Goal: Task Accomplishment & Management: Manage account settings

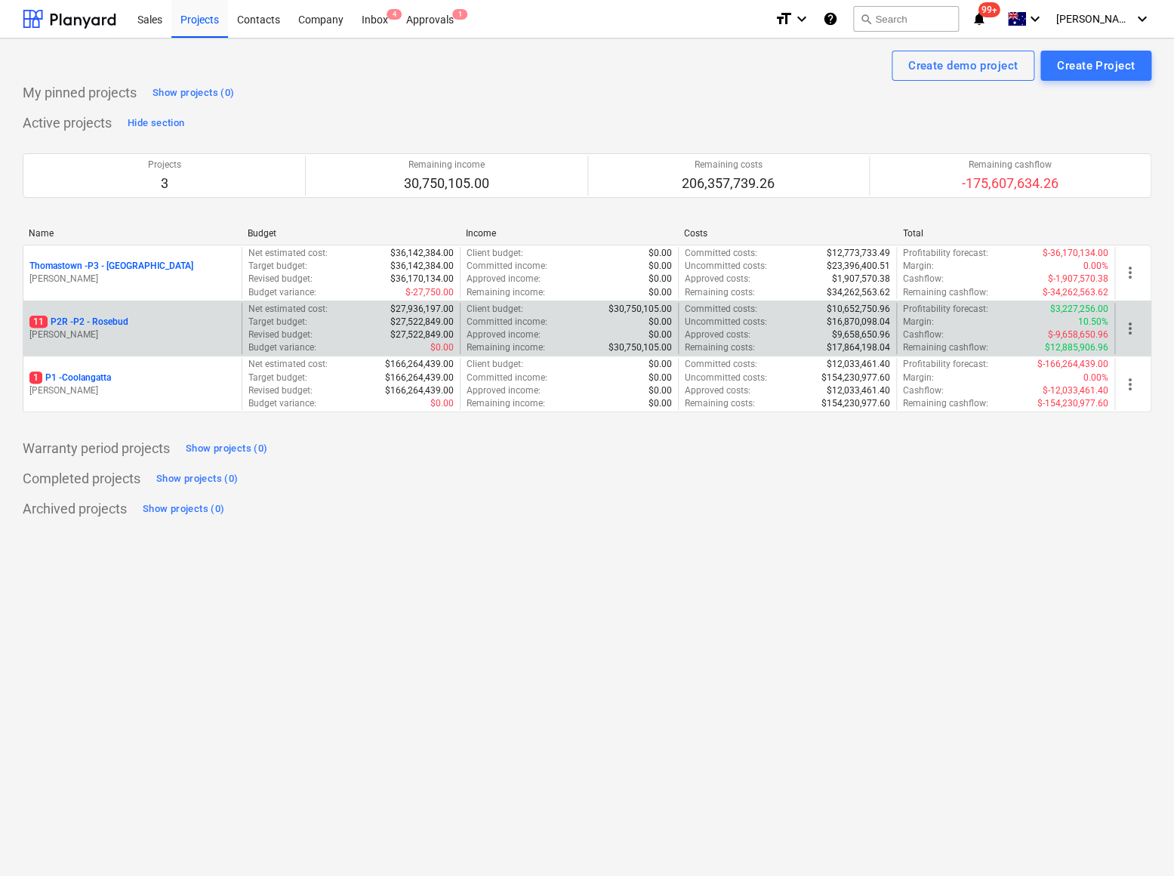
click at [94, 328] on p "11 P2R - P2 - Rosebud" at bounding box center [78, 322] width 99 height 13
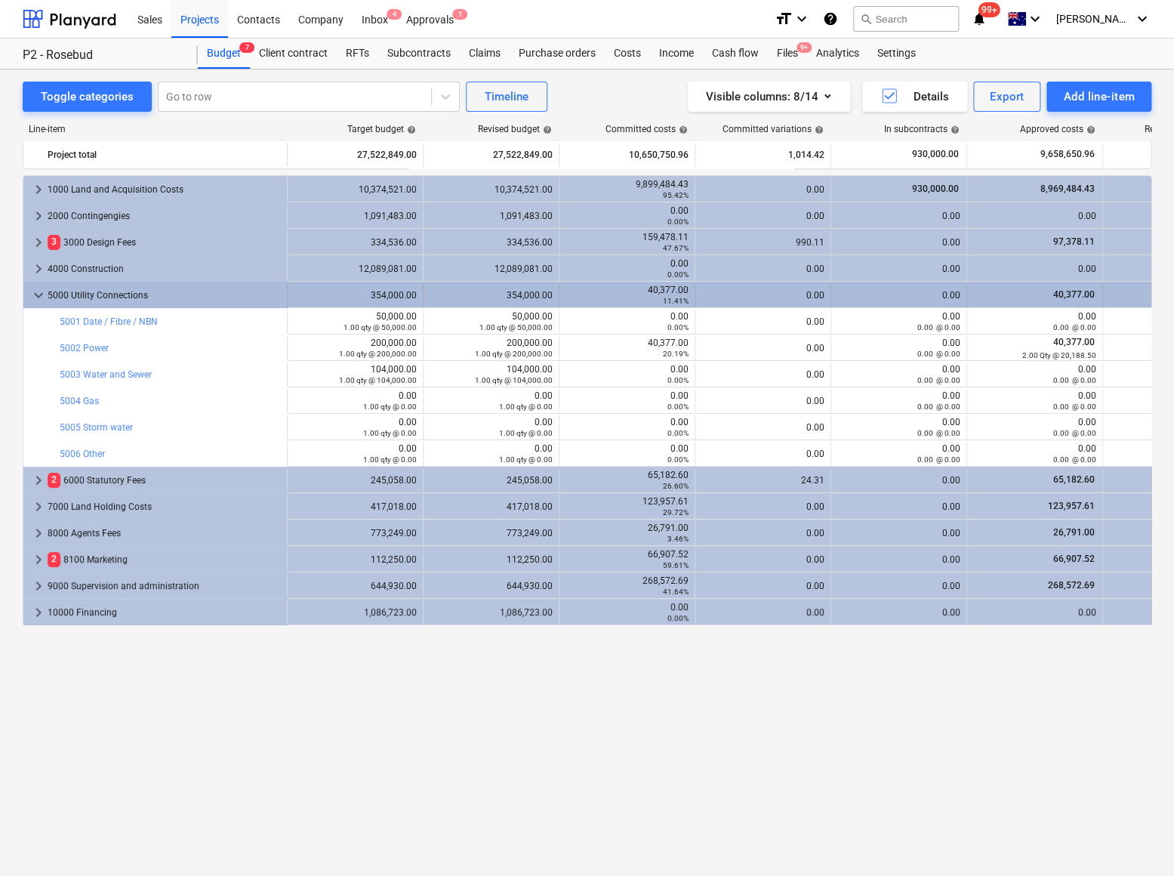
click at [38, 296] on span "keyboard_arrow_down" at bounding box center [38, 295] width 18 height 18
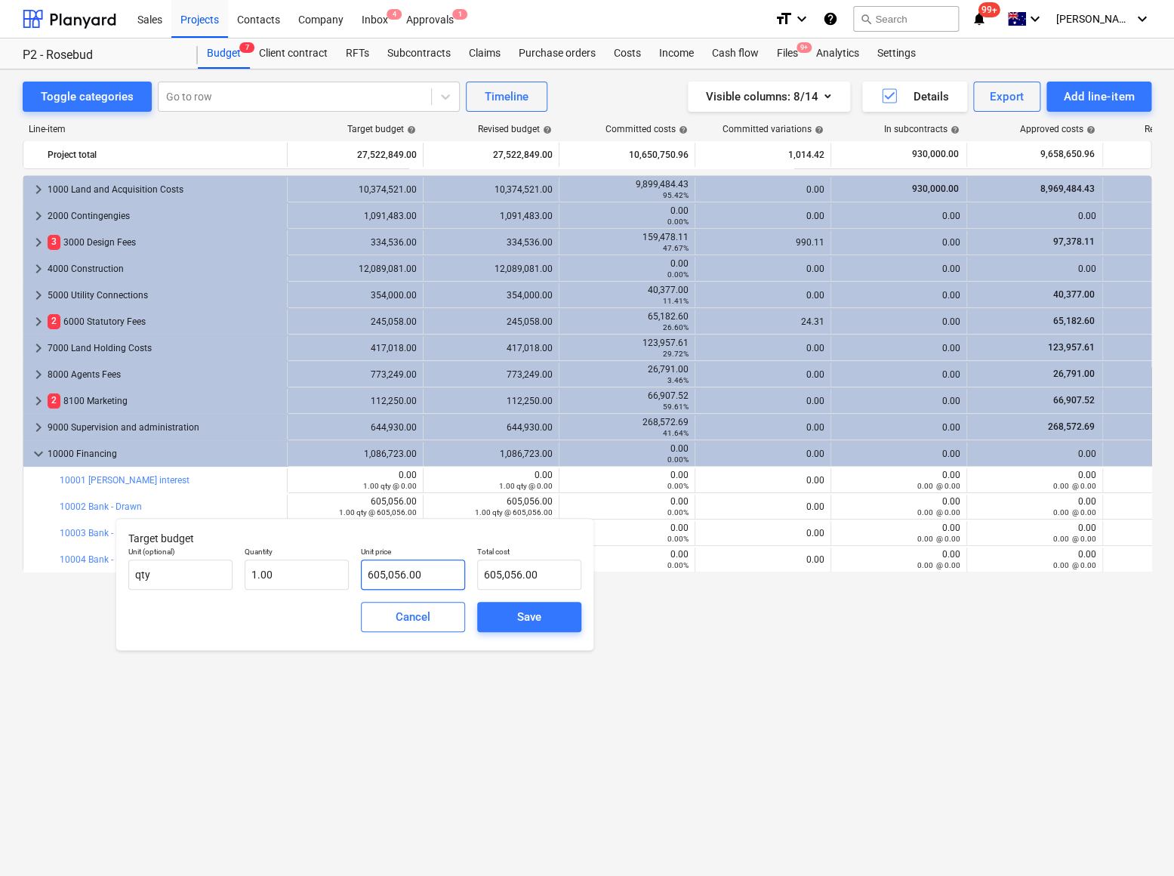
type input "605056"
drag, startPoint x: 429, startPoint y: 575, endPoint x: 334, endPoint y: 568, distance: 95.4
click at [334, 568] on div "Unit (optional) qty Quantity 1.00 Unit price 605056 Total cost 605,056.00" at bounding box center [354, 568] width 465 height 55
click at [402, 581] on input "605056" at bounding box center [413, 575] width 104 height 30
drag, startPoint x: 443, startPoint y: 577, endPoint x: 316, endPoint y: 572, distance: 126.2
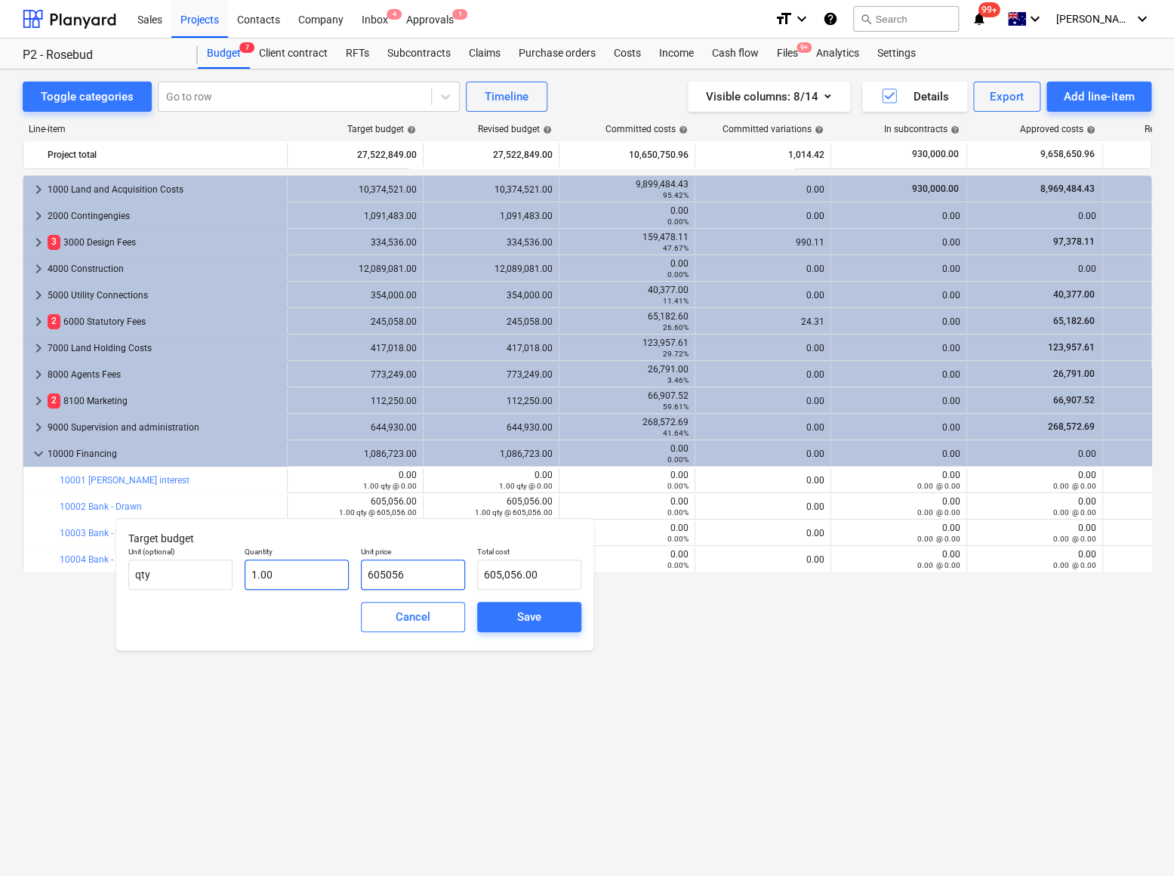
click at [319, 573] on div "Unit (optional) qty Quantity 1.00 Unit price 605056 Total cost 605,056.00" at bounding box center [354, 568] width 465 height 55
type input "5"
type input "5.00"
type input "57"
type input "57.00"
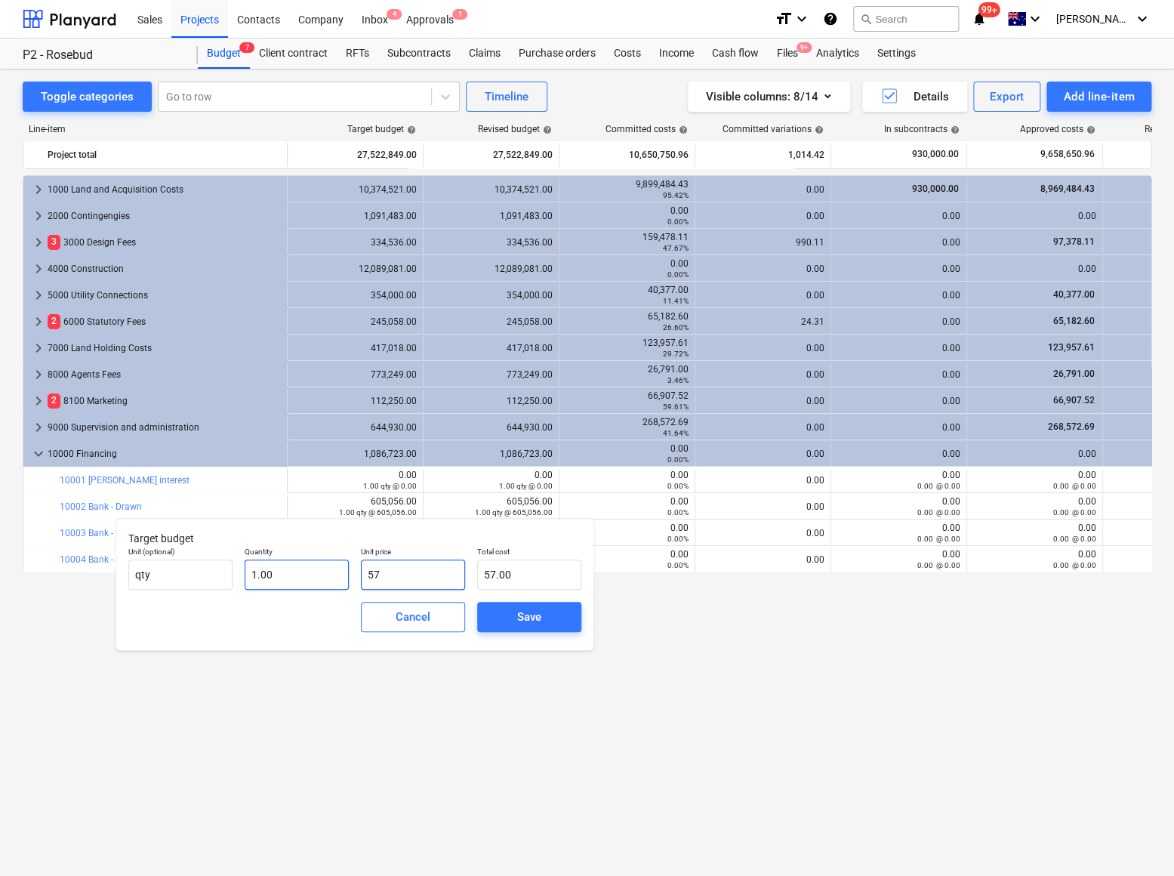
type input "577"
type input "577.00"
type input "5771"
type input "5,771.00"
type input "57712"
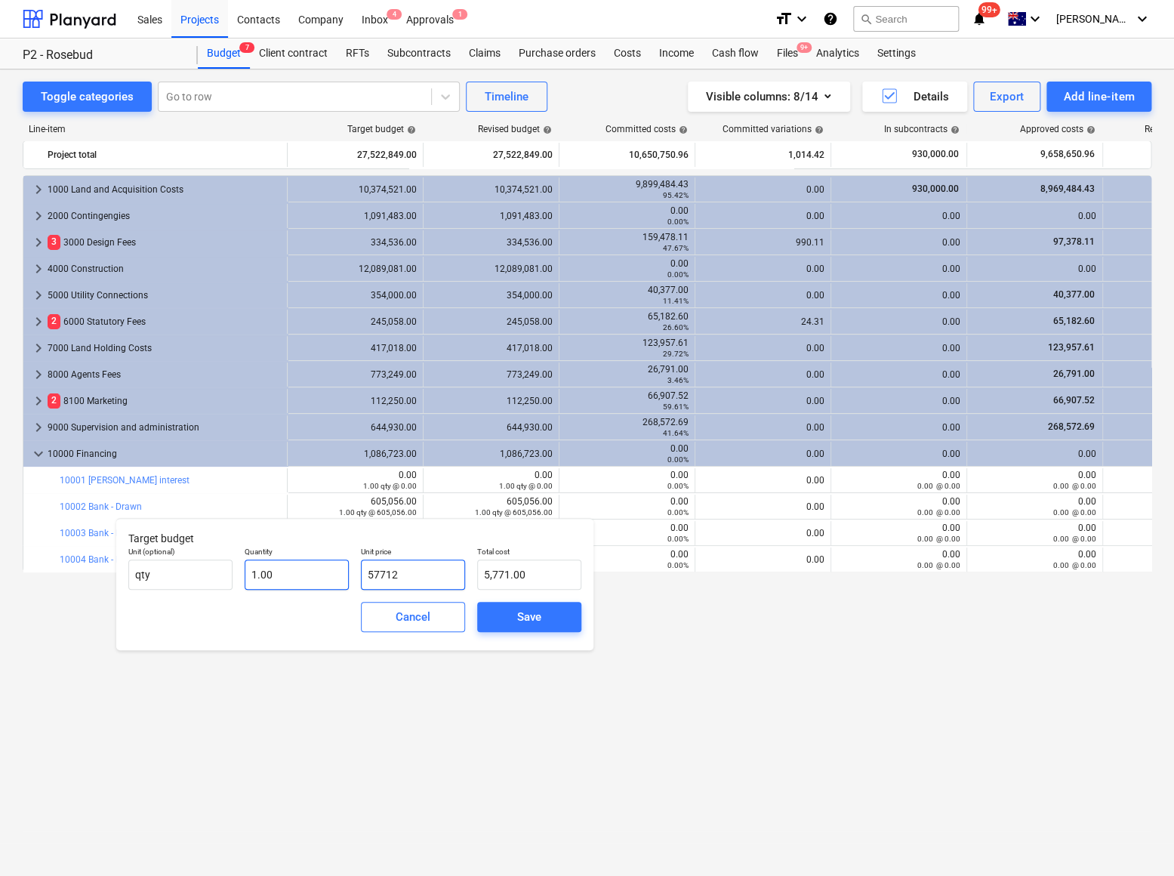
type input "57,712.00"
type input "577129"
type input "577,129.00"
drag, startPoint x: 566, startPoint y: 610, endPoint x: 554, endPoint y: 609, distance: 12.1
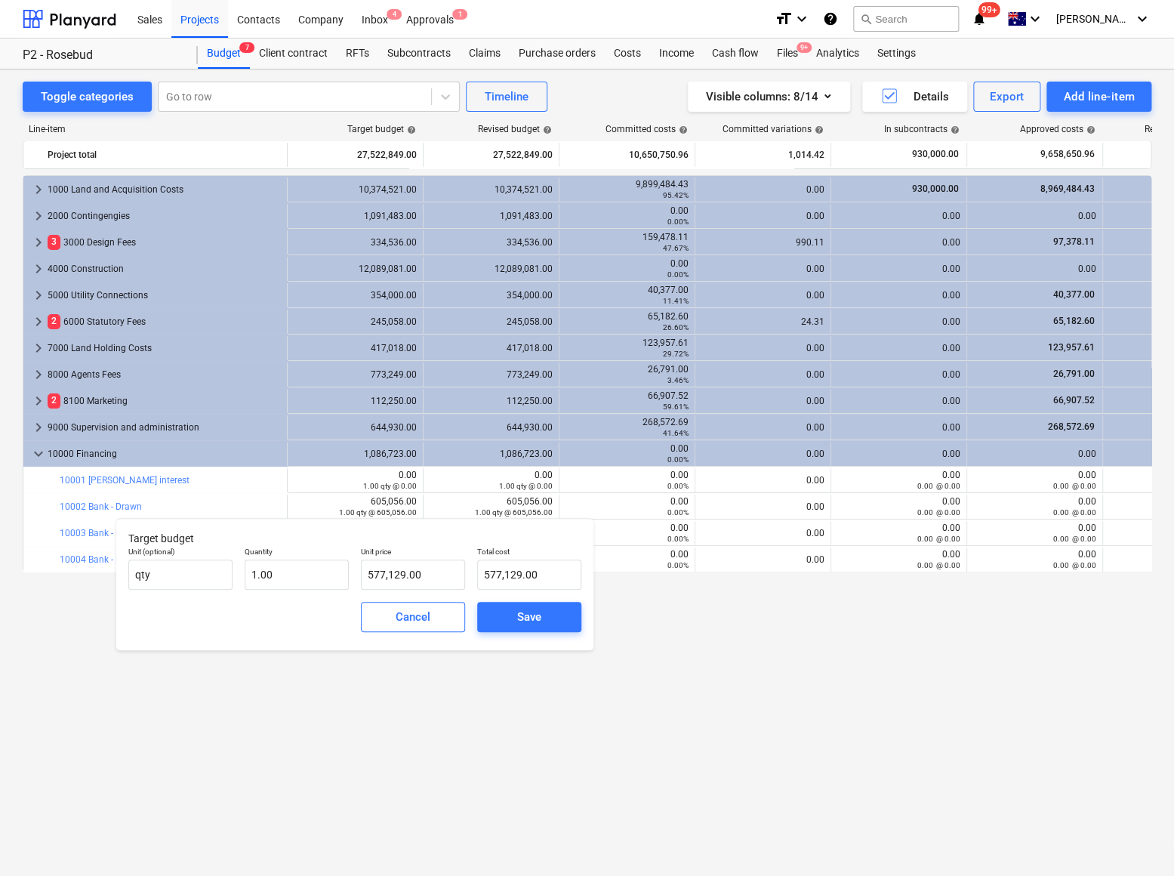
click at [566, 610] on button "Save" at bounding box center [529, 617] width 104 height 30
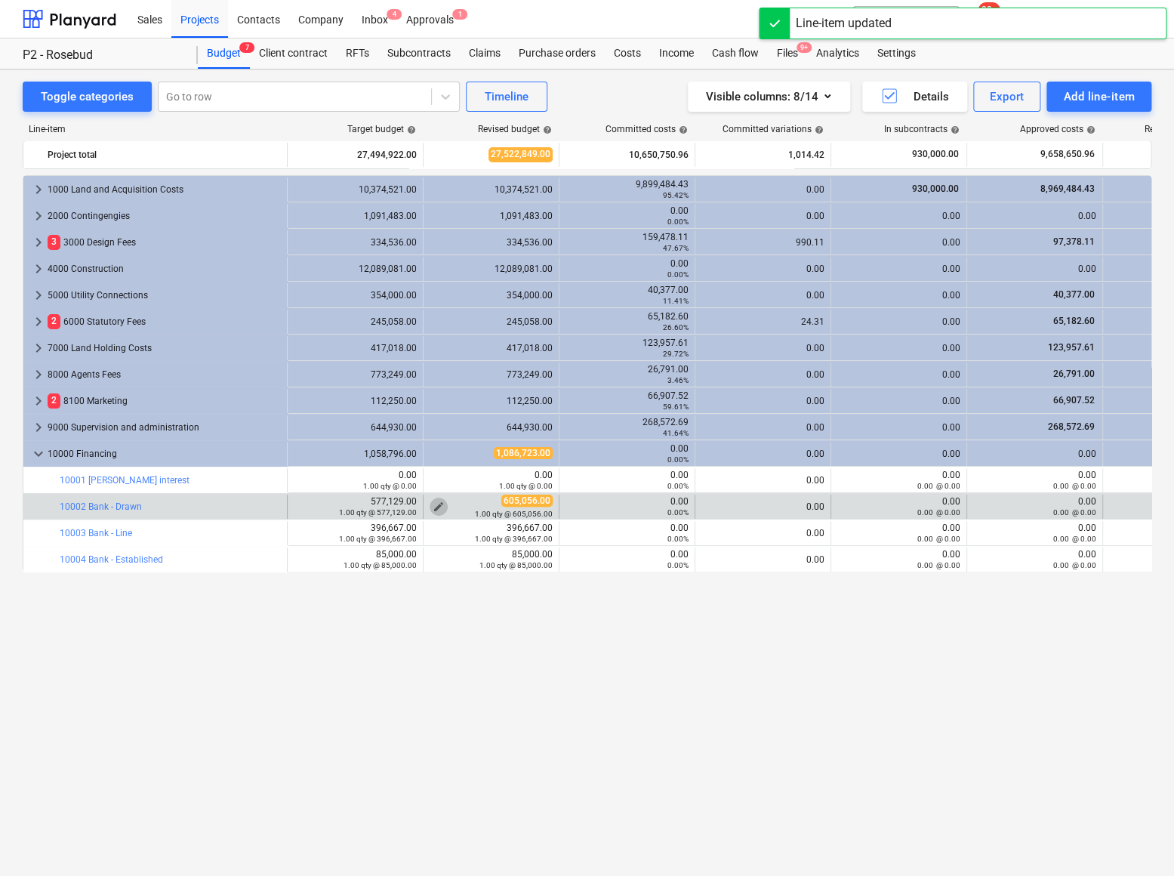
click at [438, 504] on span "edit" at bounding box center [439, 507] width 12 height 12
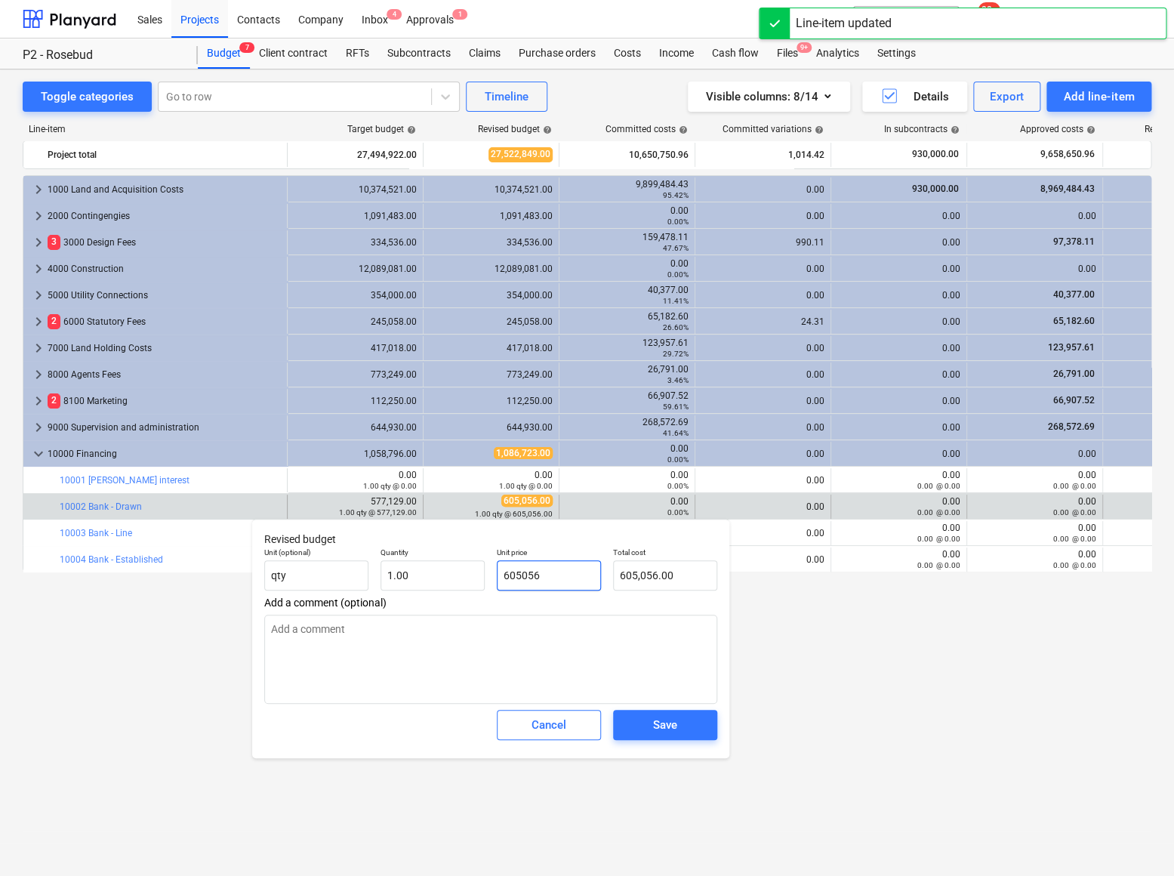
click at [545, 574] on input "605056" at bounding box center [549, 575] width 104 height 30
click at [543, 574] on input "605056" at bounding box center [549, 575] width 104 height 30
click at [541, 575] on input "605056" at bounding box center [549, 575] width 104 height 30
type input "5"
type textarea "x"
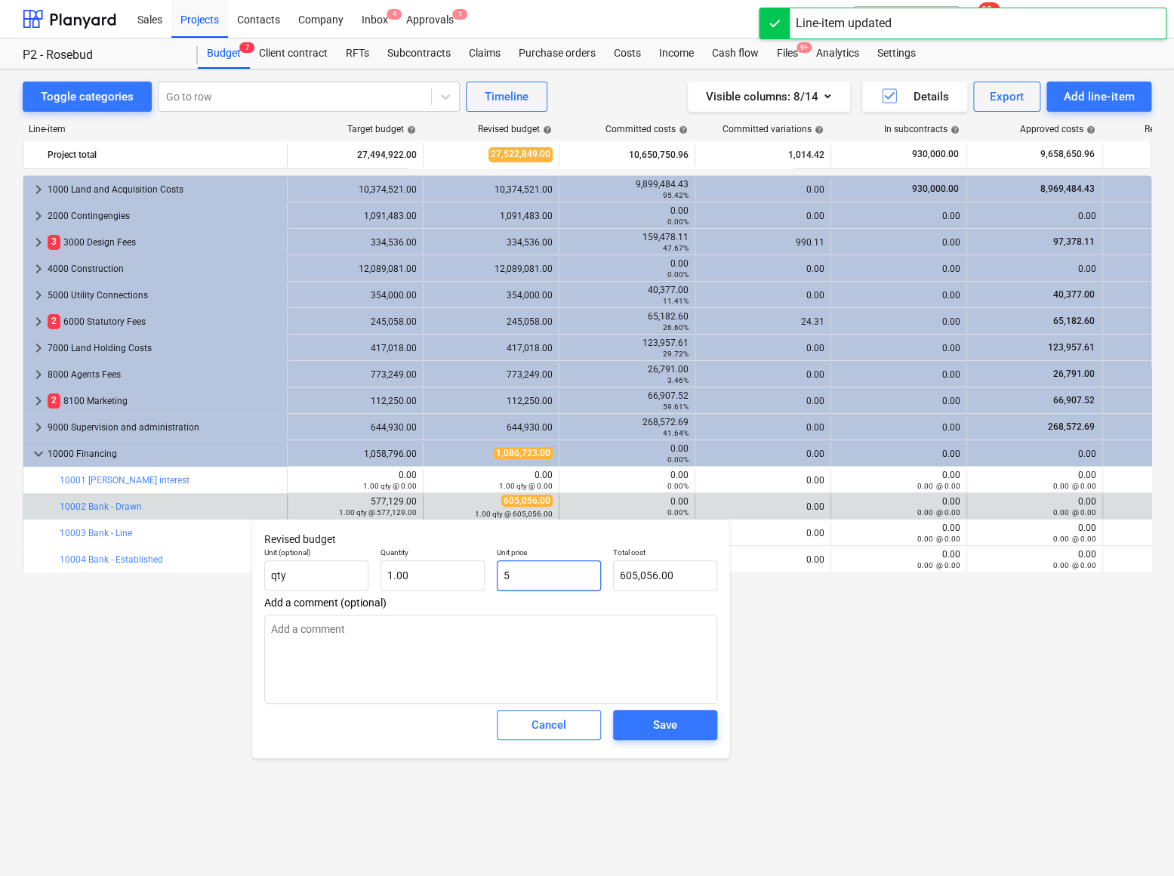
type input "5.00"
type input "57"
type textarea "x"
type input "57.00"
type input "577"
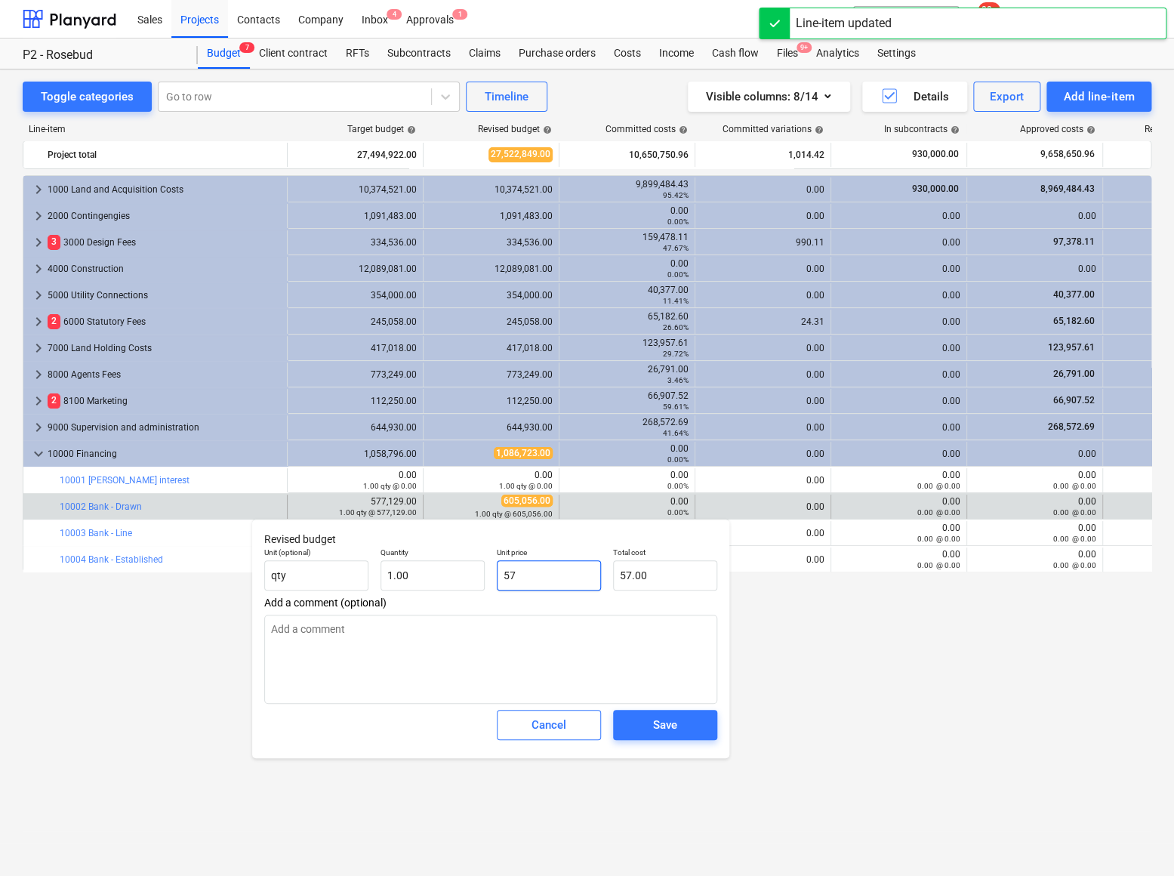
type textarea "x"
type input "577.00"
type input "5771"
type textarea "x"
type input "5,771.00"
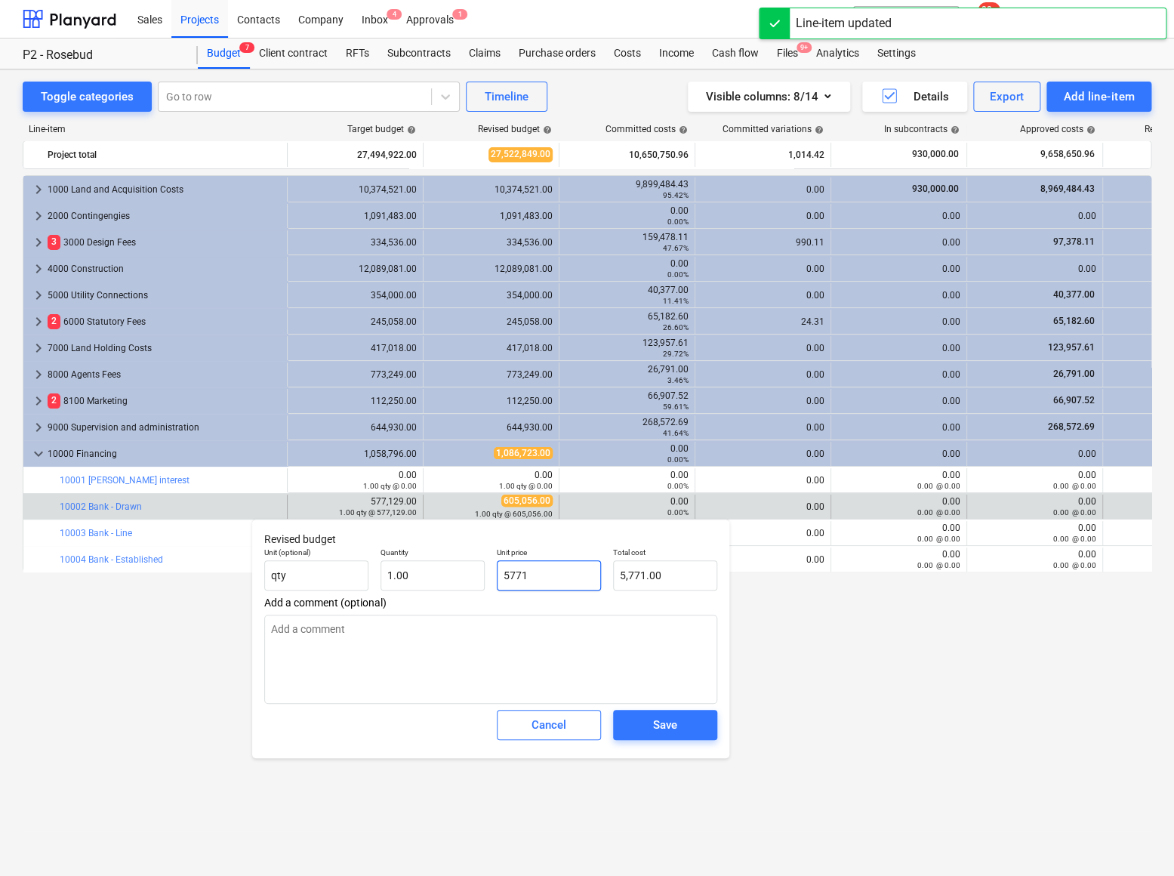
type input "57712"
type textarea "x"
type input "57,712.00"
type input "577129"
type textarea "x"
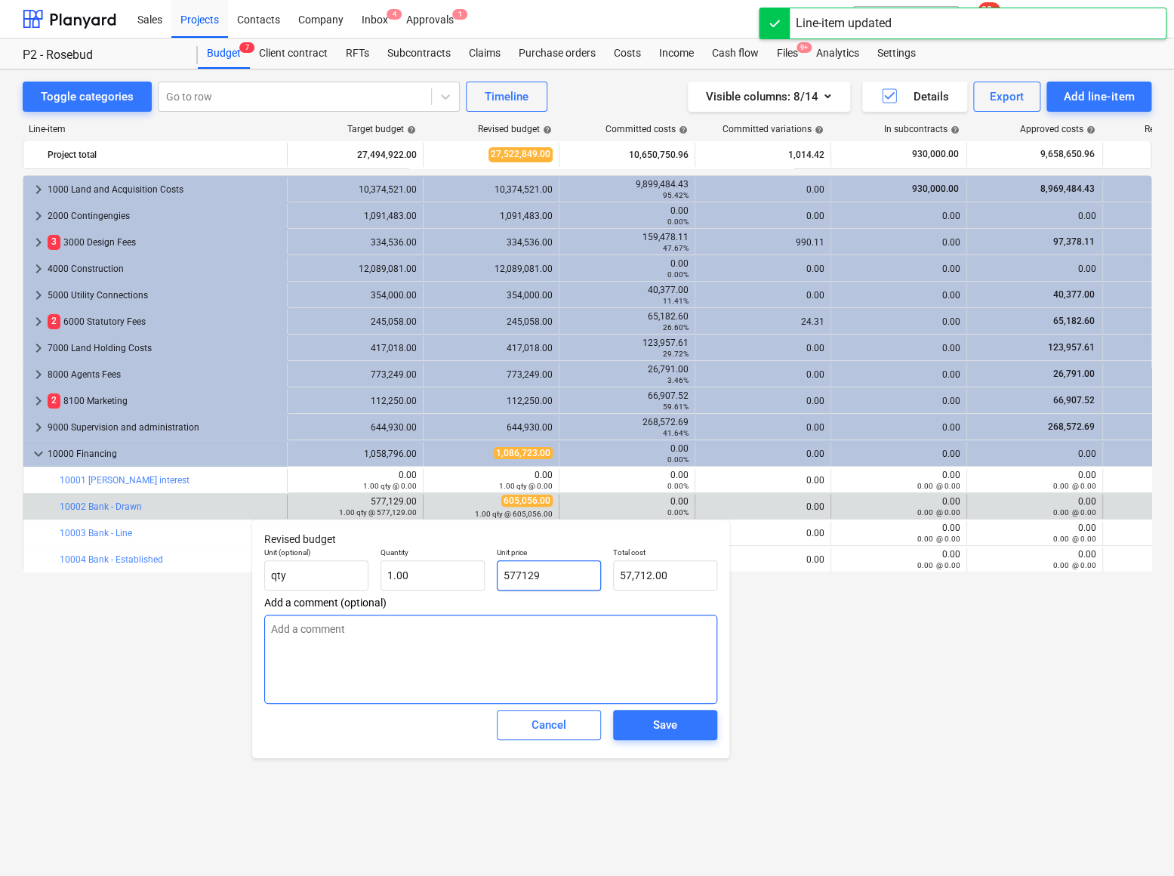
type input "577,129.00"
click at [668, 723] on div "Save" at bounding box center [665, 725] width 24 height 20
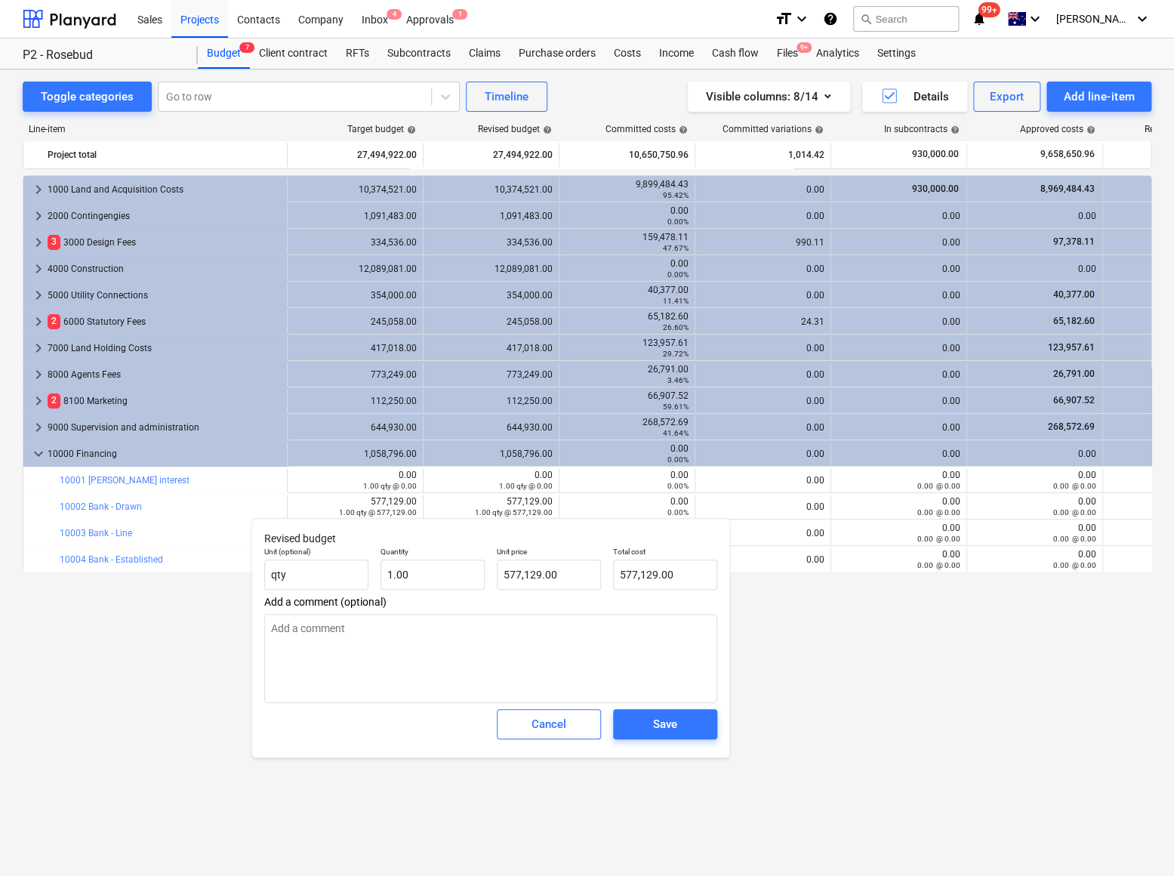
type textarea "x"
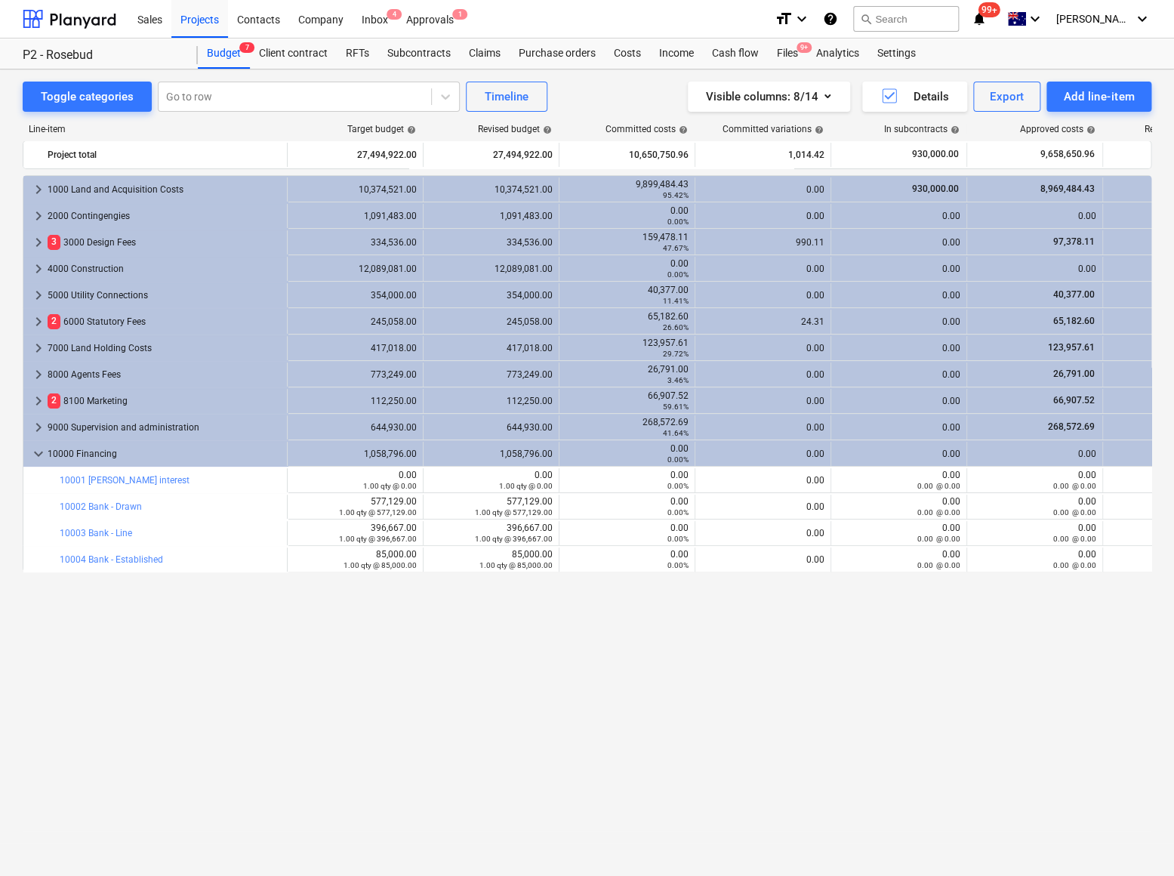
click at [455, 694] on div "keyboard_arrow_right 1000 Land and Acquisition Costs 10,374,521.00 10,374,521.0…" at bounding box center [587, 494] width 1129 height 638
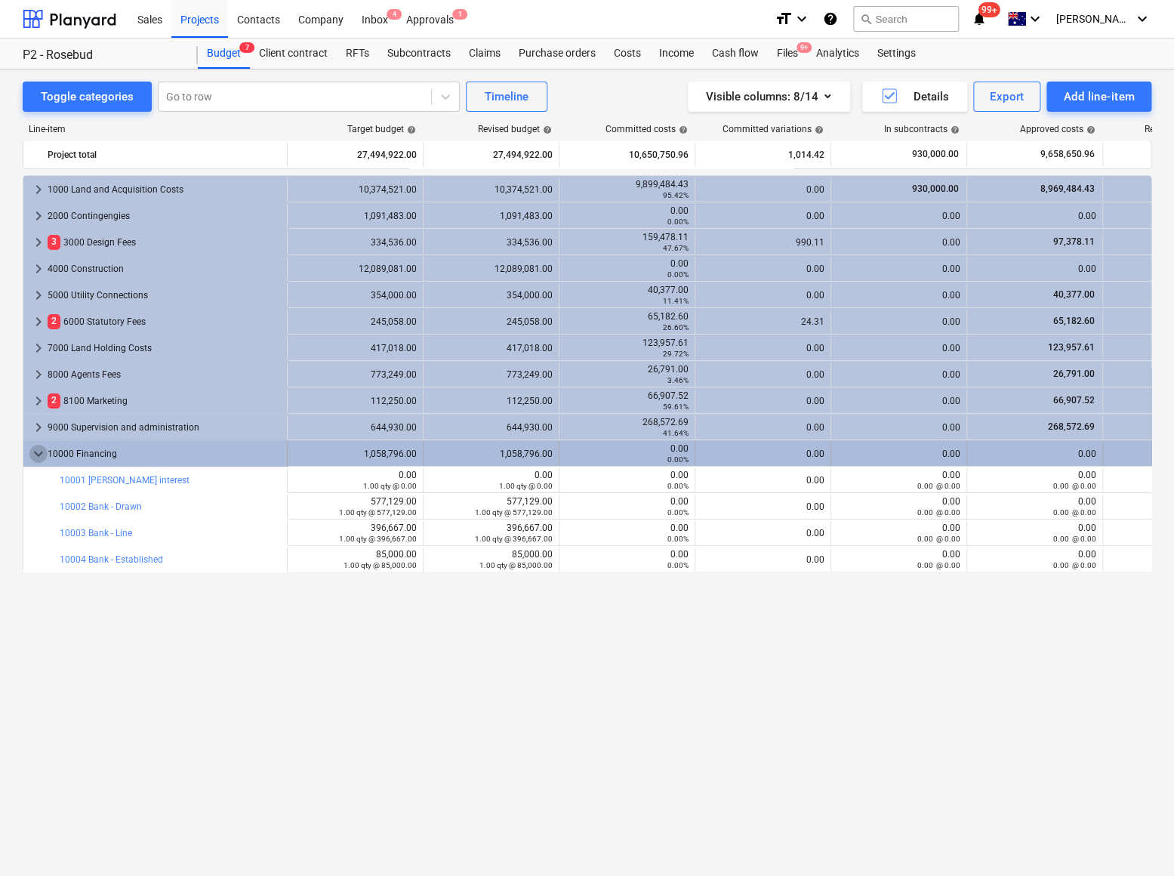
click at [39, 452] on span "keyboard_arrow_down" at bounding box center [38, 454] width 18 height 18
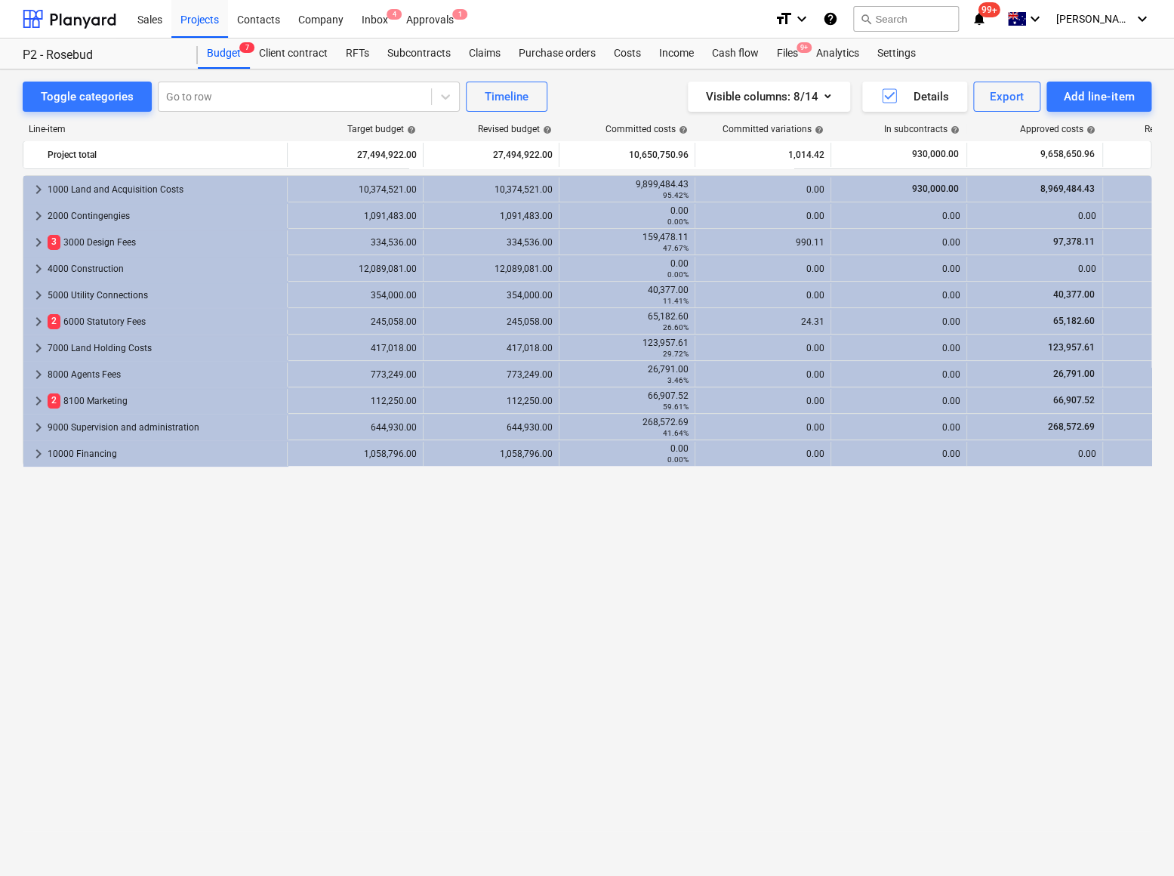
click at [381, 602] on div "keyboard_arrow_right 1000 Land and Acquisition Costs 10,374,521.00 10,374,521.0…" at bounding box center [587, 494] width 1129 height 638
click at [507, 107] on button "Timeline" at bounding box center [507, 97] width 82 height 30
